Goal: Transaction & Acquisition: Purchase product/service

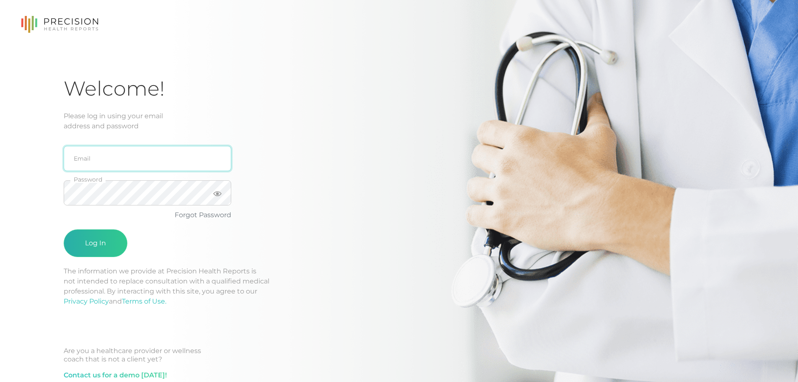
type input "[PERSON_NAME][EMAIL_ADDRESS][DOMAIN_NAME]"
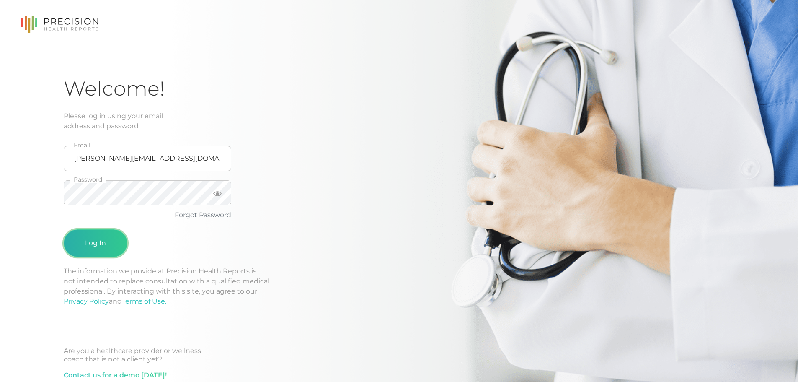
click at [122, 238] on button "Log In" at bounding box center [96, 243] width 64 height 28
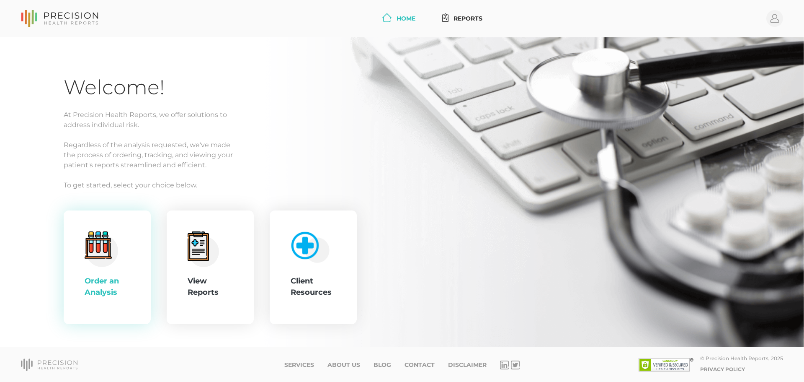
click at [117, 266] on icon ".cls-4{fill:#f3f3f3}.cls-5{fill:#e4e4e4}.cls-6{fill:#bbf7ff}.cls-7{fill:#8bf0ff…" at bounding box center [102, 249] width 34 height 36
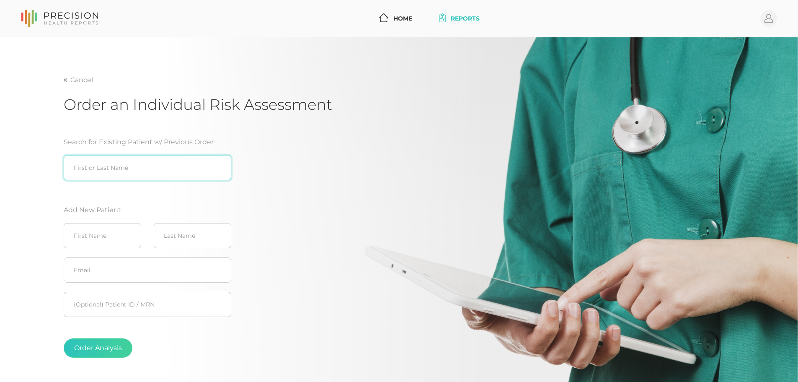
click at [118, 170] on input "search" at bounding box center [148, 167] width 168 height 25
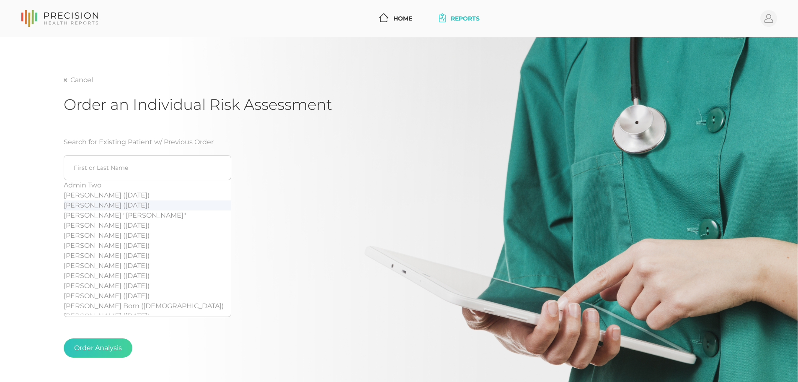
click at [416, 159] on div "Cancel Order an Individual Risk Assessment Search for Existing Patient w/ Previ…" at bounding box center [399, 233] width 671 height 316
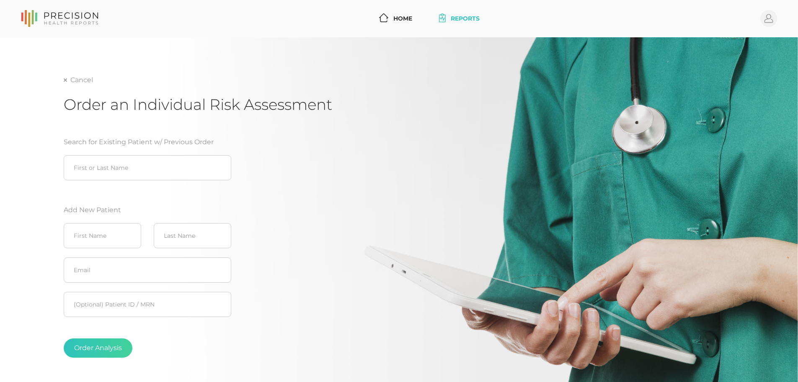
click at [111, 253] on fieldset "Email" at bounding box center [148, 270] width 168 height 34
click at [114, 236] on input "text" at bounding box center [102, 235] width 77 height 25
type input "Evan"
type input "Gabbin"
click at [149, 274] on input "text" at bounding box center [148, 269] width 168 height 25
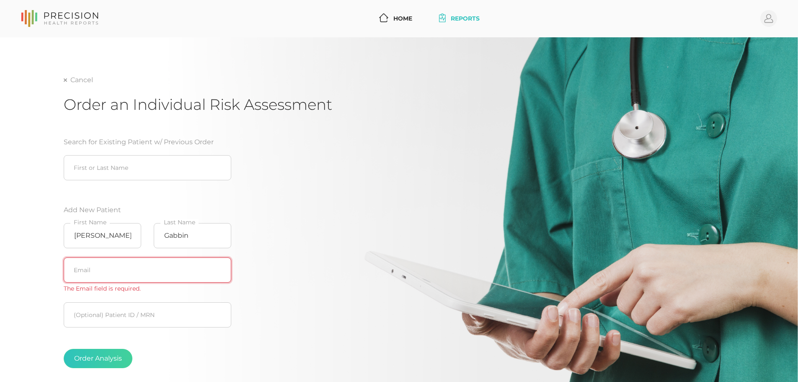
click at [106, 273] on input "text" at bounding box center [148, 269] width 168 height 25
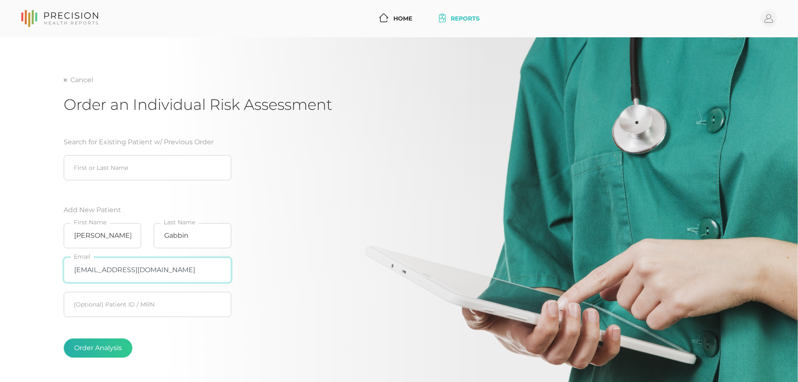
type input "[EMAIL_ADDRESS][DOMAIN_NAME]"
click at [103, 347] on button "Order Analysis" at bounding box center [98, 347] width 69 height 19
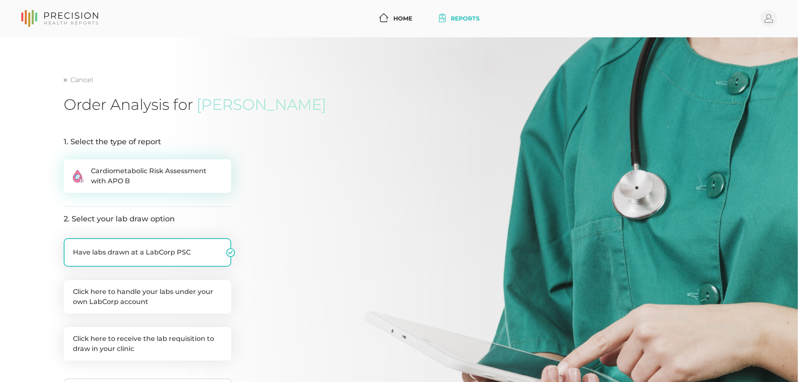
click at [147, 176] on span "Cardiometabolic Risk Assessment with APO B" at bounding box center [156, 176] width 131 height 20
click at [70, 168] on input ".cls-2{fill:#fa759e}.cls-4{fill:#ffd7e5}.cls-8{fill:#3a2c60} Cardiometabolic Ri…" at bounding box center [67, 163] width 7 height 8
radio input "true"
click at [132, 297] on label "Click here to handle your labs under your own LabCorp account" at bounding box center [148, 297] width 168 height 34
click at [70, 288] on input "Click here to handle your labs under your own LabCorp account" at bounding box center [67, 284] width 7 height 8
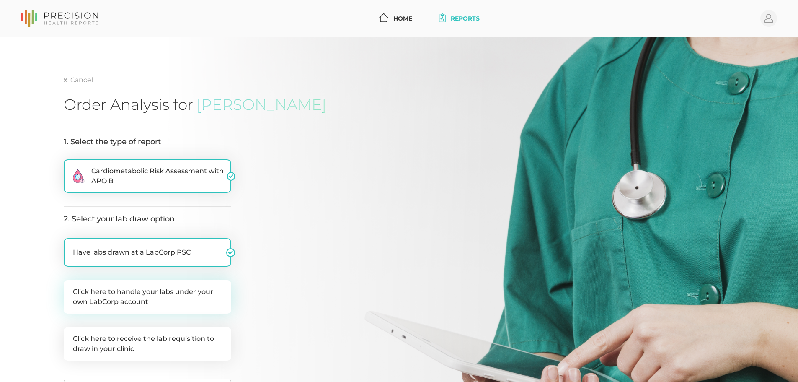
checkbox input "true"
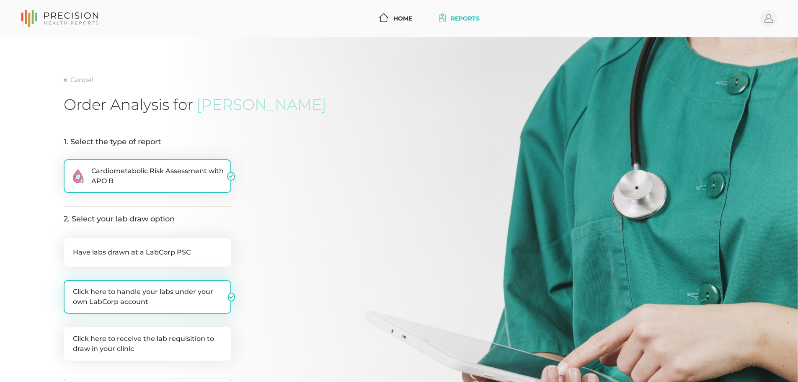
checkbox input "false"
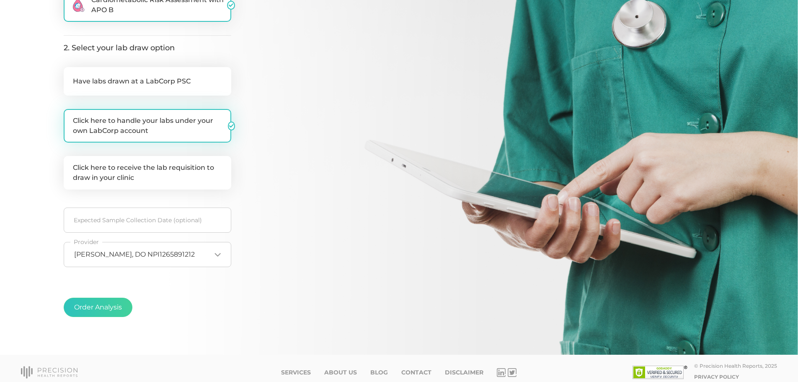
scroll to position [178, 0]
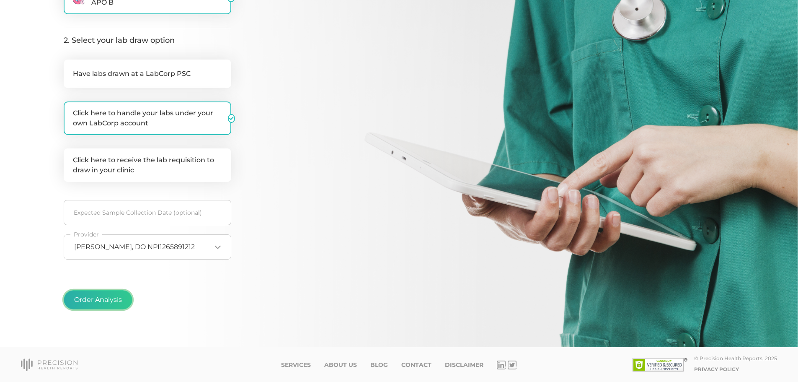
click at [116, 302] on button "Order Analysis" at bounding box center [98, 299] width 69 height 19
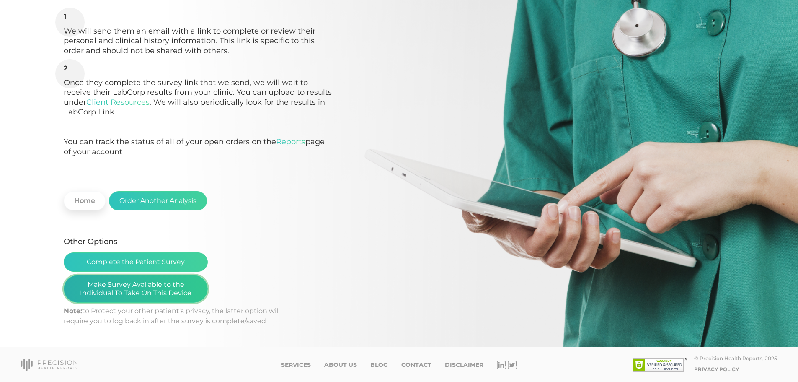
click at [158, 290] on button "Make Survey Available to the Individual To Take On This Device" at bounding box center [136, 289] width 144 height 28
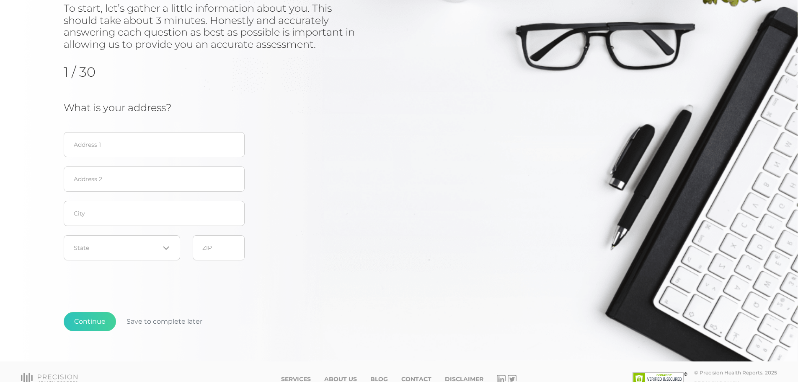
scroll to position [119, 0]
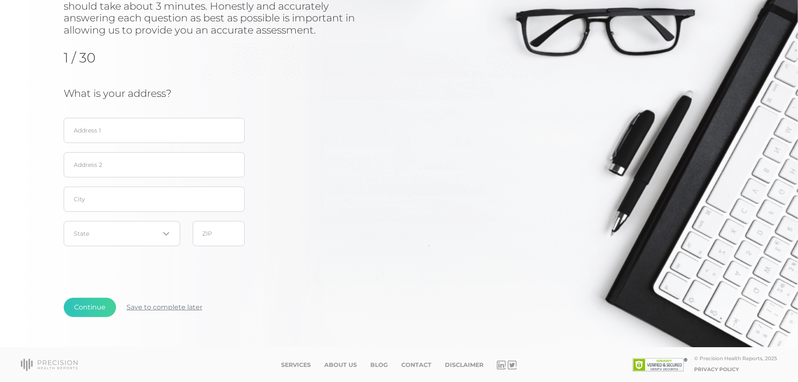
click at [190, 305] on button "Save to complete later" at bounding box center [164, 306] width 97 height 19
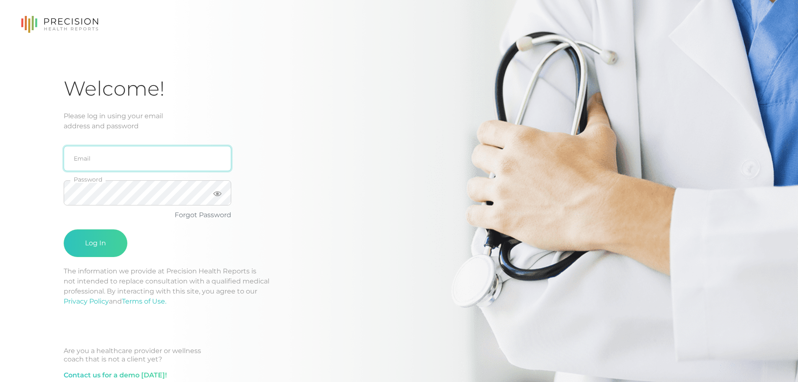
click at [110, 162] on input "email" at bounding box center [148, 158] width 168 height 25
click at [111, 152] on input "email" at bounding box center [148, 158] width 168 height 25
click at [64, 21] on icon at bounding box center [59, 24] width 77 height 17
type input "[PERSON_NAME][EMAIL_ADDRESS][DOMAIN_NAME]"
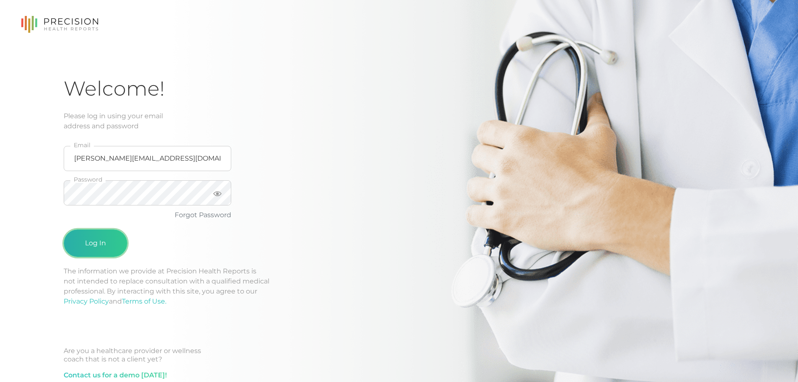
click at [99, 235] on button "Log In" at bounding box center [96, 243] width 64 height 28
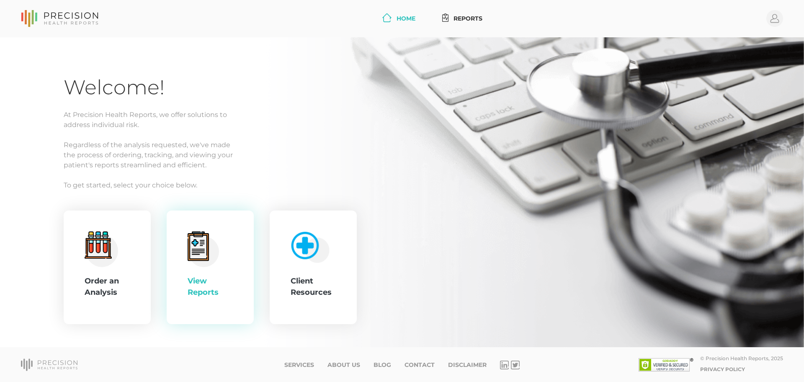
click at [201, 254] on icon at bounding box center [198, 246] width 17 height 23
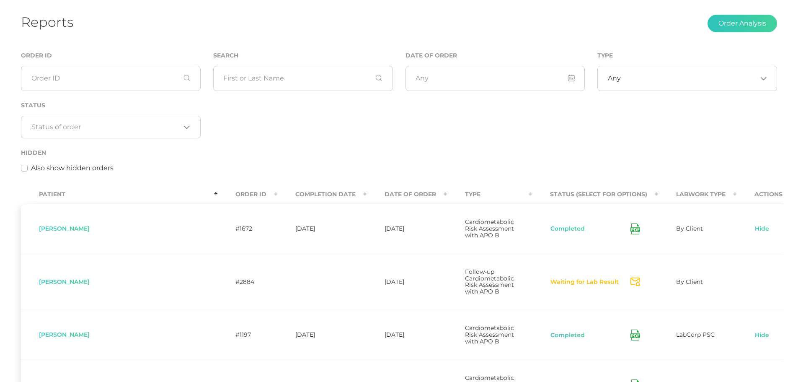
scroll to position [45, 0]
click at [90, 93] on div "Order ID" at bounding box center [111, 75] width 192 height 50
click at [268, 85] on input "text" at bounding box center [303, 77] width 180 height 25
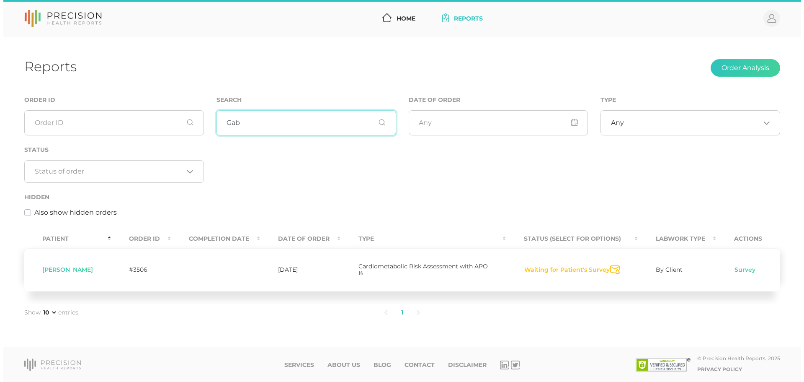
scroll to position [0, 0]
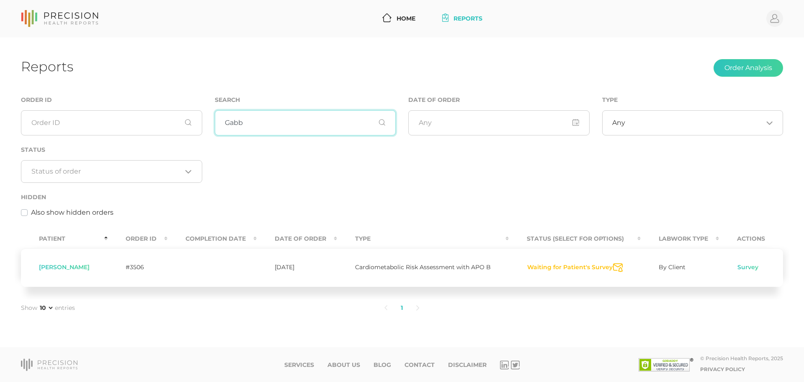
type input "Gabb"
click at [613, 267] on icon "Send Notification" at bounding box center [618, 267] width 10 height 9
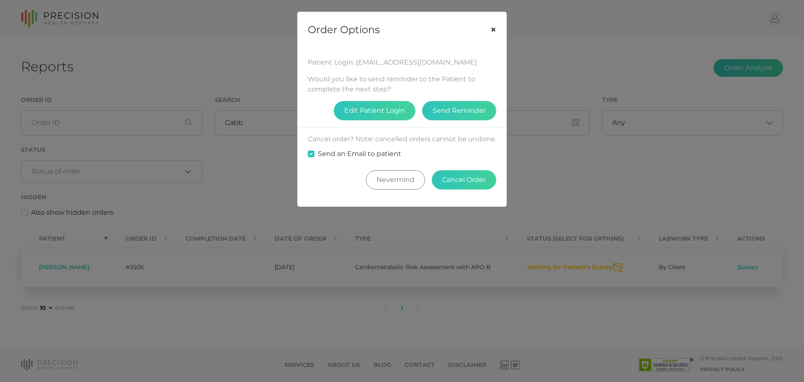
drag, startPoint x: 489, startPoint y: 28, endPoint x: 421, endPoint y: 5, distance: 71.4
click at [488, 28] on button "×" at bounding box center [493, 29] width 26 height 35
